Goal: Book appointment/travel/reservation

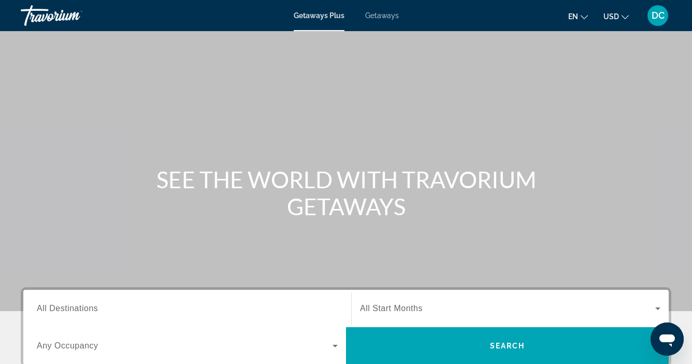
click at [385, 16] on span "Getaways" at bounding box center [382, 15] width 34 height 8
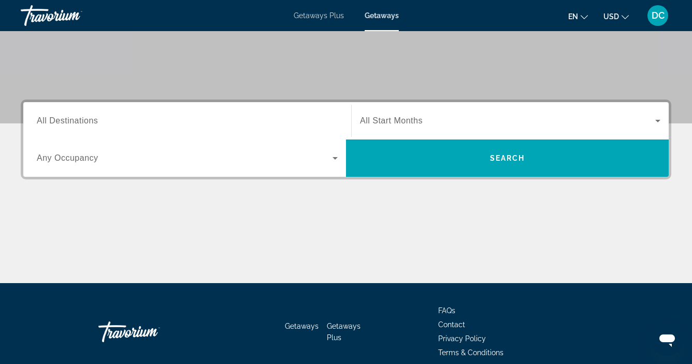
scroll to position [193, 0]
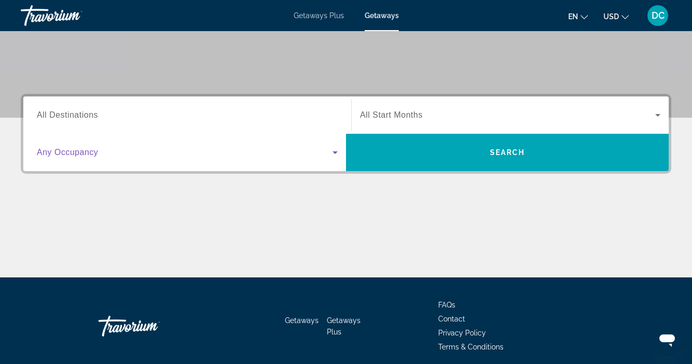
click at [335, 150] on icon "Search widget" at bounding box center [335, 152] width 12 height 12
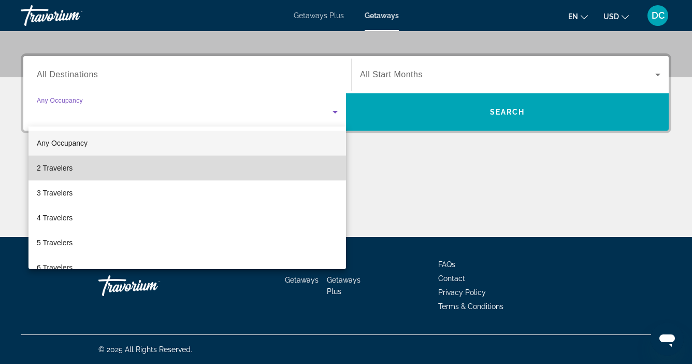
click at [60, 168] on span "2 Travelers" at bounding box center [55, 168] width 36 height 12
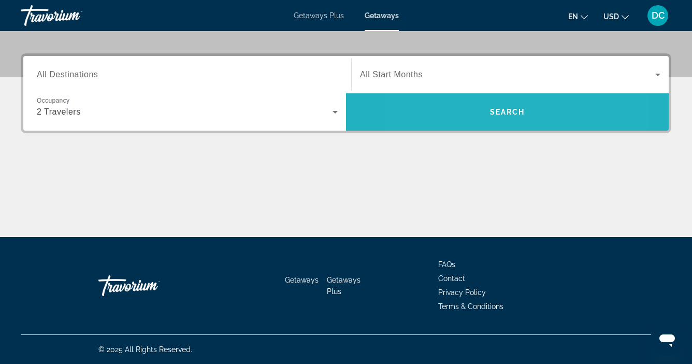
click at [461, 114] on span "Search widget" at bounding box center [507, 111] width 323 height 25
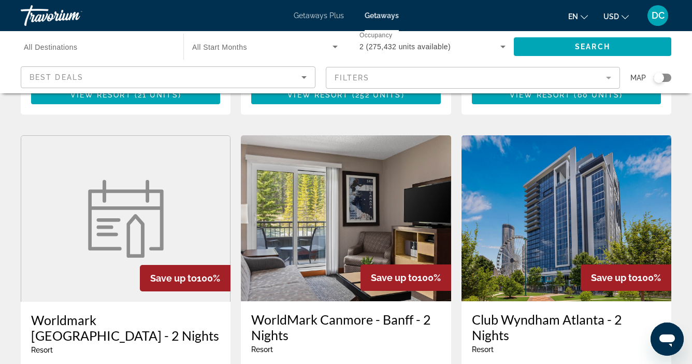
scroll to position [1162, 0]
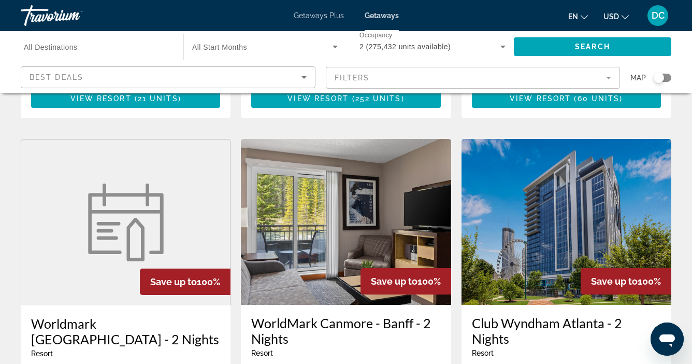
click at [366, 176] on img "Main content" at bounding box center [346, 222] width 210 height 166
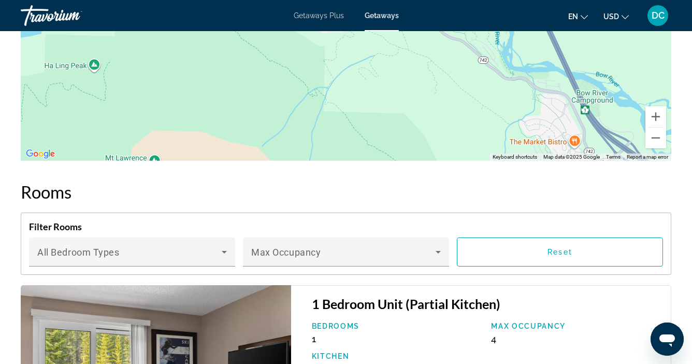
scroll to position [1651, 0]
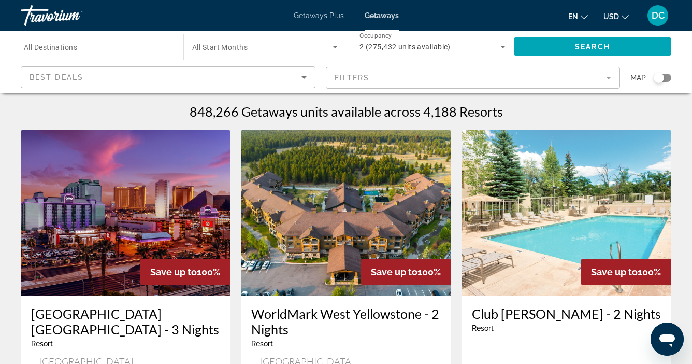
click at [208, 48] on span "All Start Months" at bounding box center [219, 47] width 55 height 8
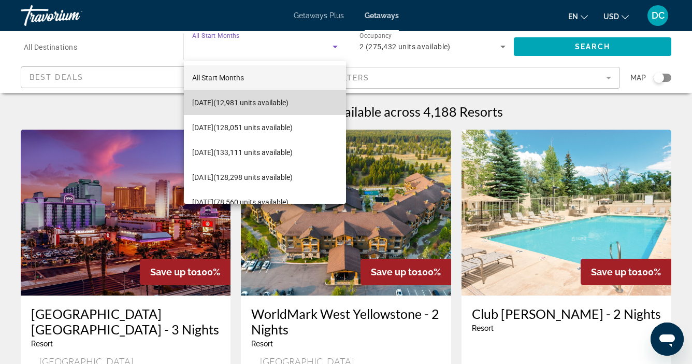
click at [262, 102] on span "[DATE] (12,981 units available)" at bounding box center [240, 102] width 96 height 12
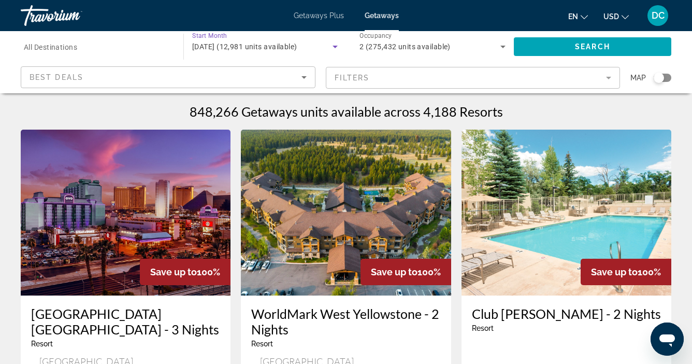
click at [292, 45] on span "[DATE] (12,981 units available)" at bounding box center [244, 46] width 105 height 8
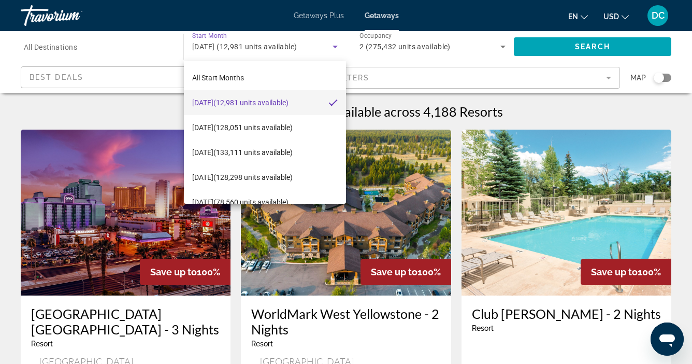
click at [591, 49] on div at bounding box center [346, 182] width 692 height 364
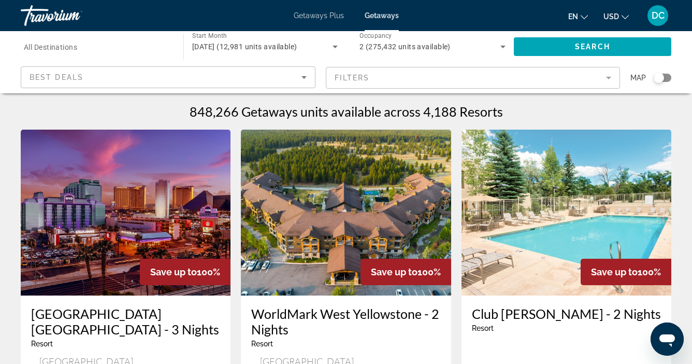
click at [302, 78] on icon "Sort by" at bounding box center [304, 77] width 12 height 12
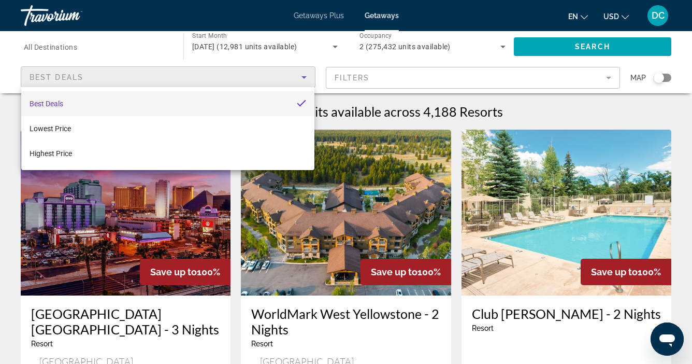
click at [312, 61] on div at bounding box center [346, 182] width 692 height 364
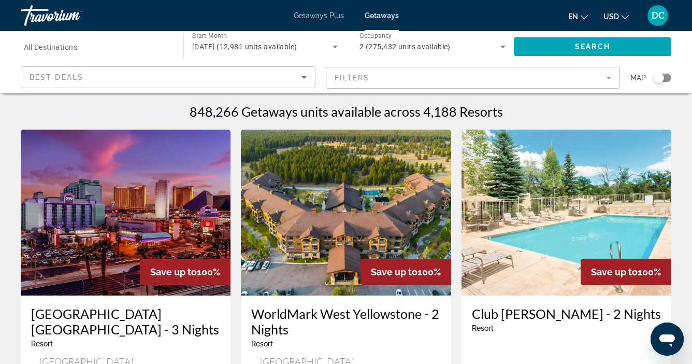
click at [433, 77] on mat-form-field "Filters" at bounding box center [473, 78] width 295 height 22
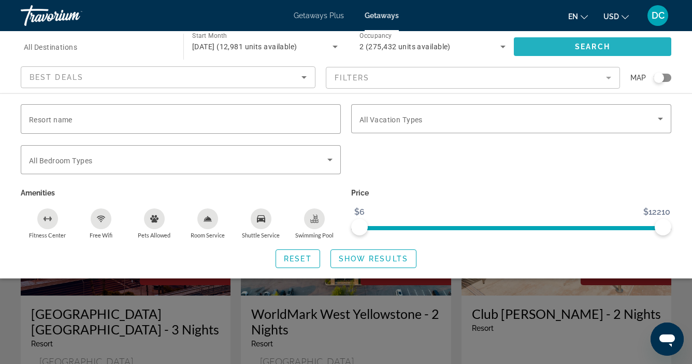
click at [571, 45] on span "Search widget" at bounding box center [592, 46] width 157 height 25
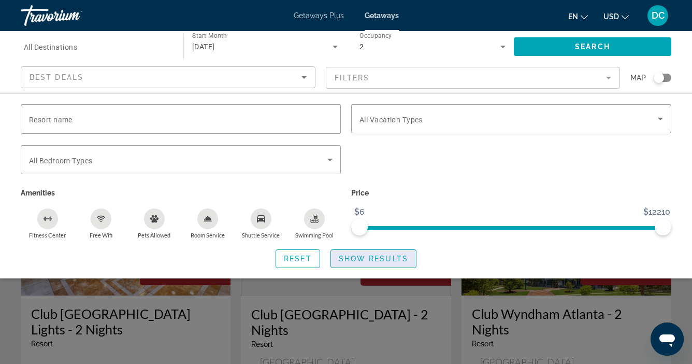
click at [369, 258] on span "Show Results" at bounding box center [373, 258] width 69 height 8
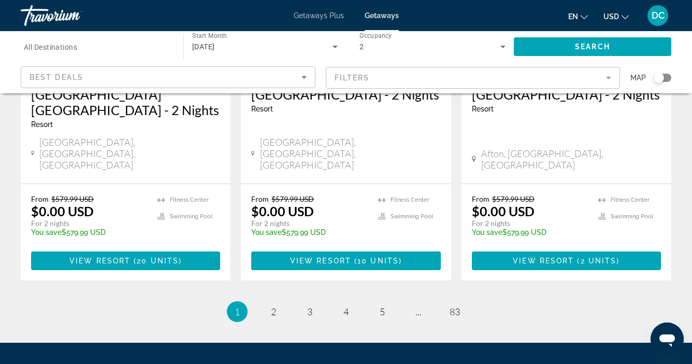
scroll to position [1406, 0]
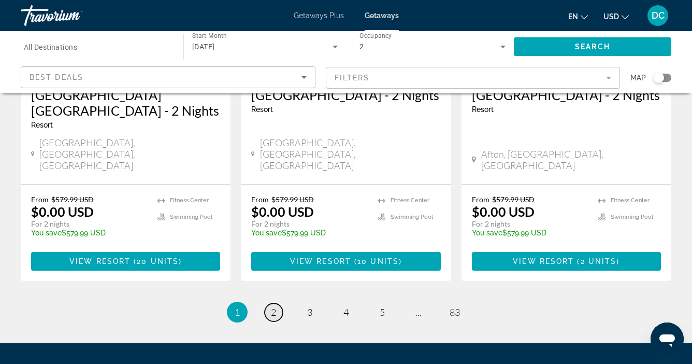
click at [273, 306] on span "2" at bounding box center [273, 311] width 5 height 11
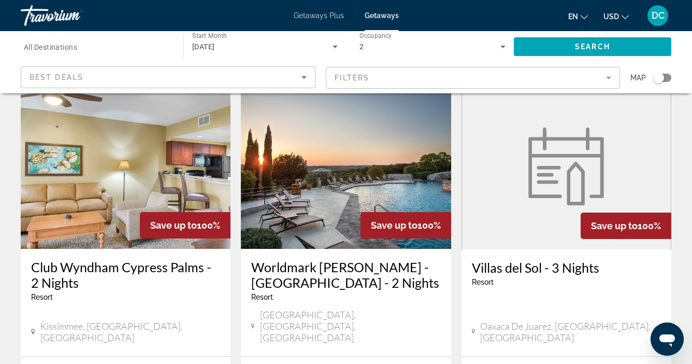
scroll to position [827, 0]
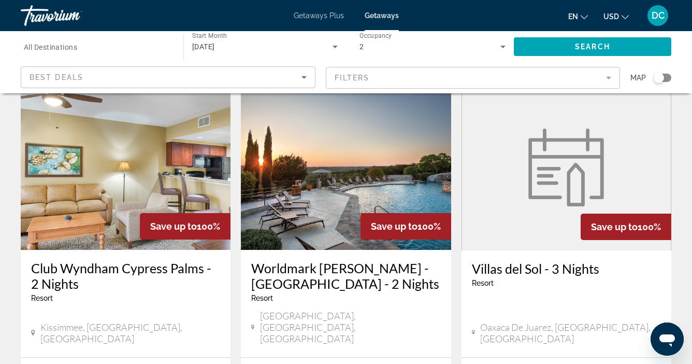
click at [299, 179] on img "Main content" at bounding box center [346, 167] width 210 height 166
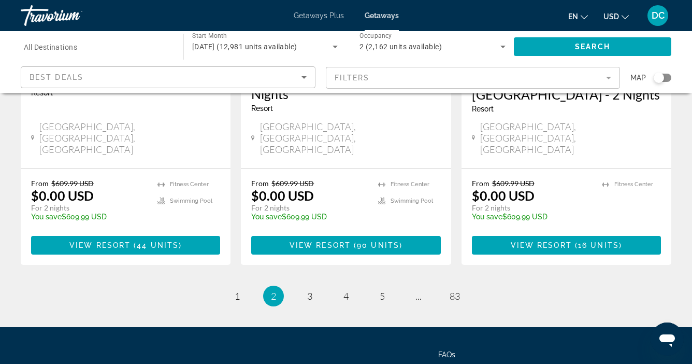
scroll to position [1406, 0]
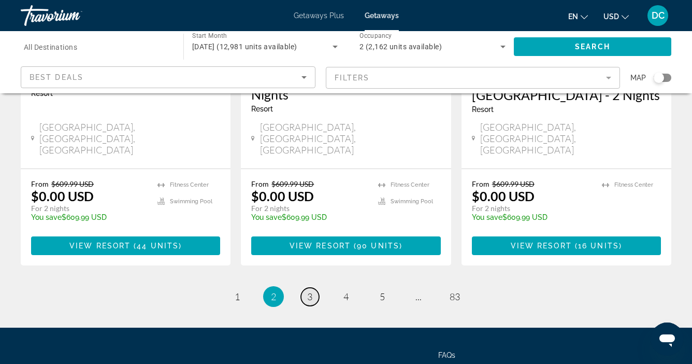
click at [309, 290] on span "3" at bounding box center [309, 295] width 5 height 11
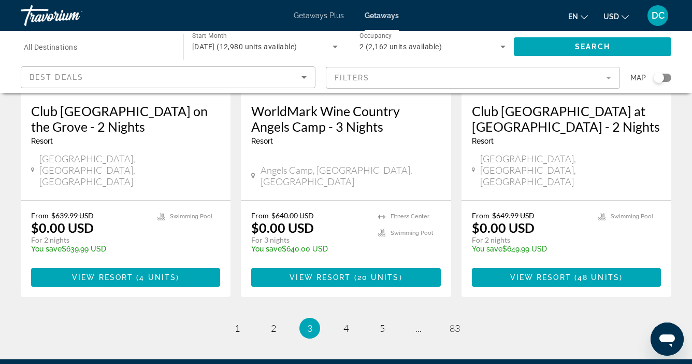
scroll to position [1375, 0]
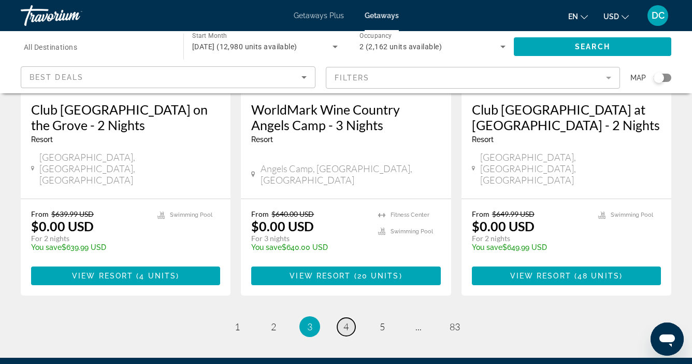
click at [344, 321] on span "4" at bounding box center [345, 326] width 5 height 11
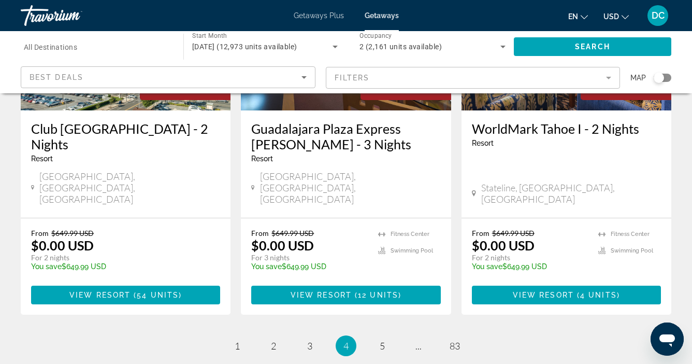
scroll to position [1358, 0]
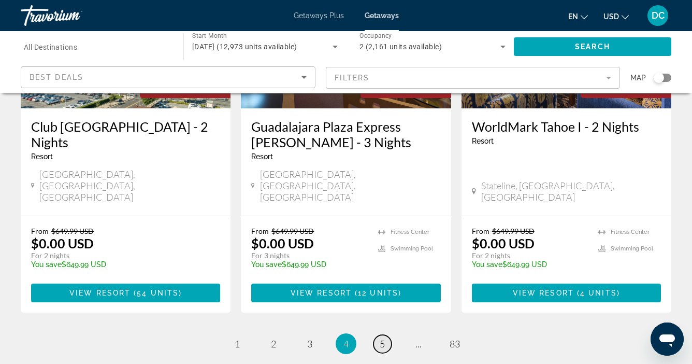
click at [381, 338] on span "5" at bounding box center [382, 343] width 5 height 11
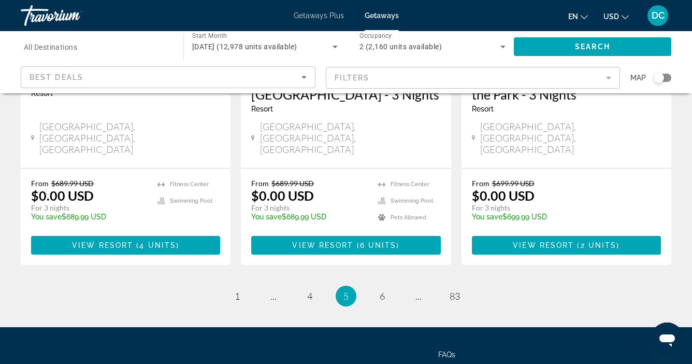
scroll to position [1405, 0]
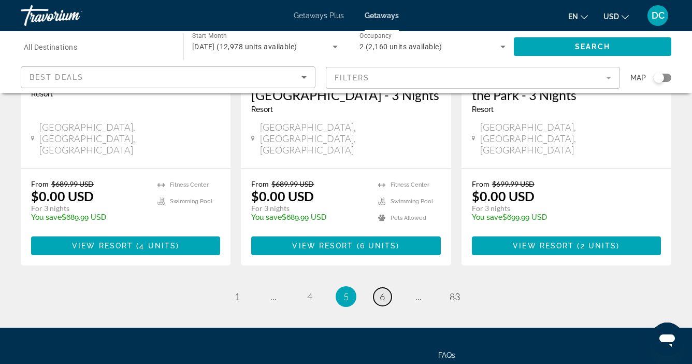
click at [383, 290] on span "6" at bounding box center [382, 295] width 5 height 11
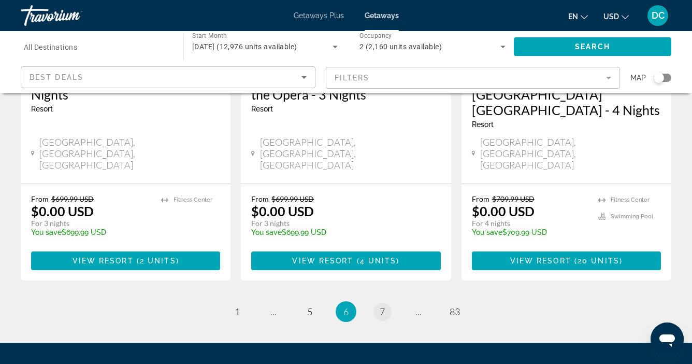
scroll to position [1405, 0]
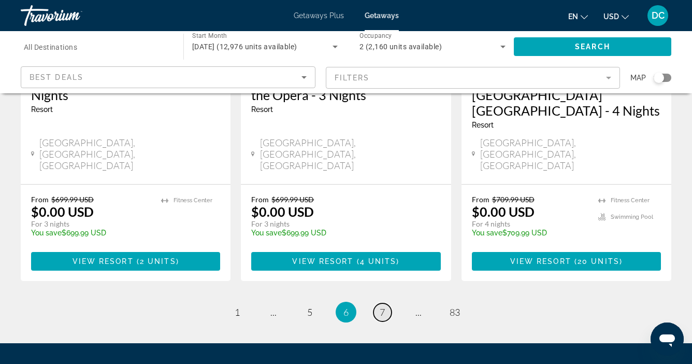
click at [382, 306] on span "7" at bounding box center [382, 311] width 5 height 11
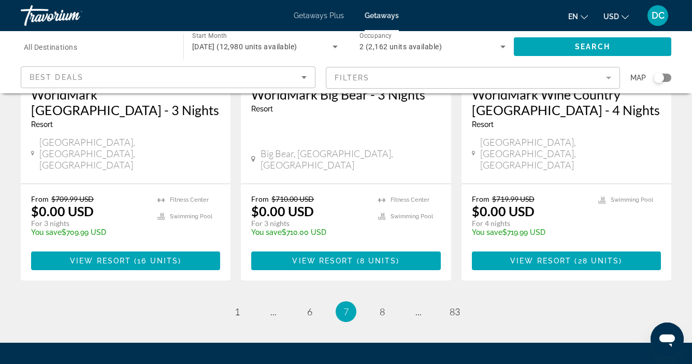
scroll to position [1421, 0]
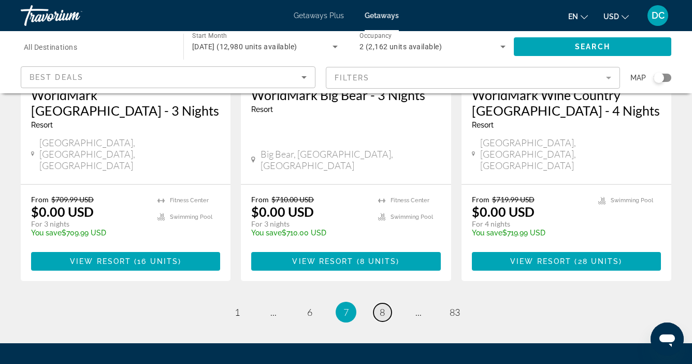
click at [385, 306] on span "8" at bounding box center [382, 311] width 5 height 11
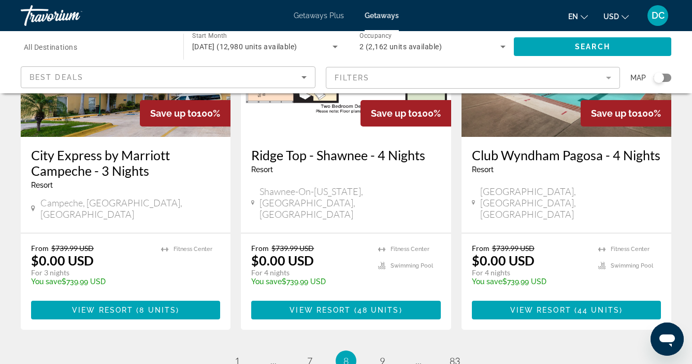
scroll to position [1337, 0]
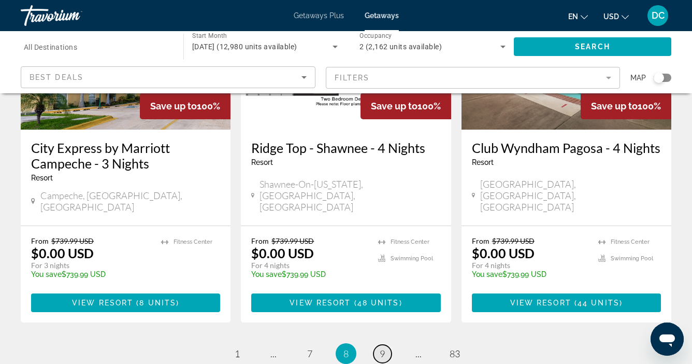
click at [384, 347] on span "9" at bounding box center [382, 352] width 5 height 11
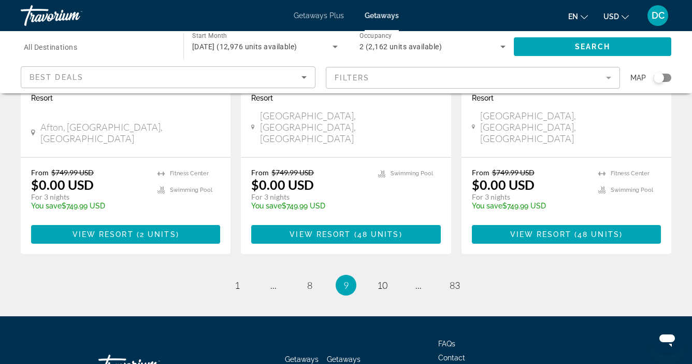
scroll to position [1417, 0]
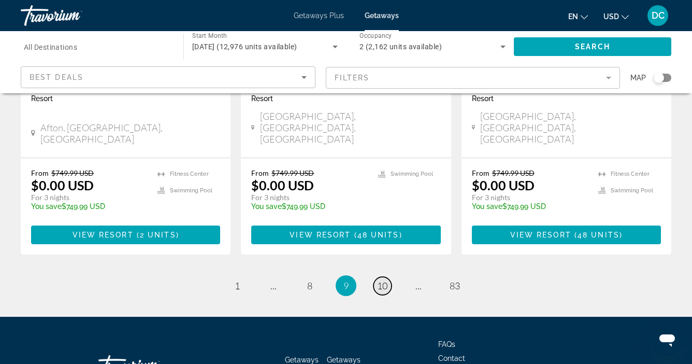
click at [385, 280] on span "10" at bounding box center [382, 285] width 10 height 11
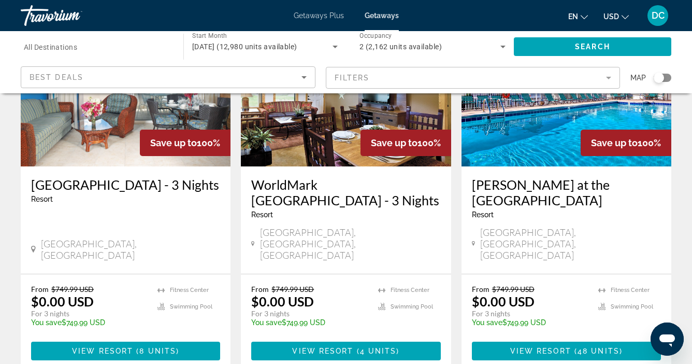
scroll to position [130, 0]
